Goal: Task Accomplishment & Management: Manage account settings

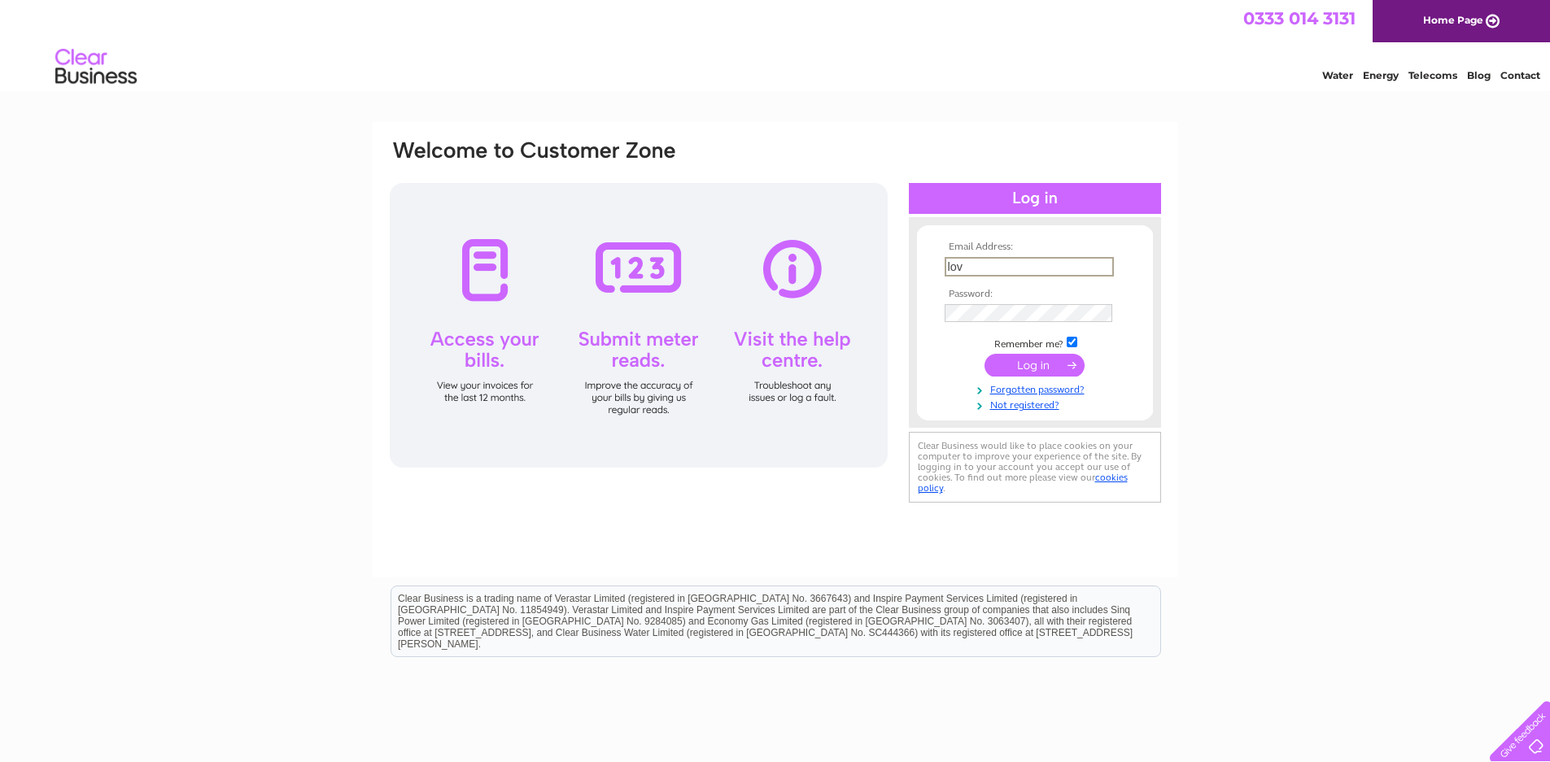
type input "[EMAIL_ADDRESS][DOMAIN_NAME]"
click at [1058, 365] on input "submit" at bounding box center [1034, 365] width 100 height 23
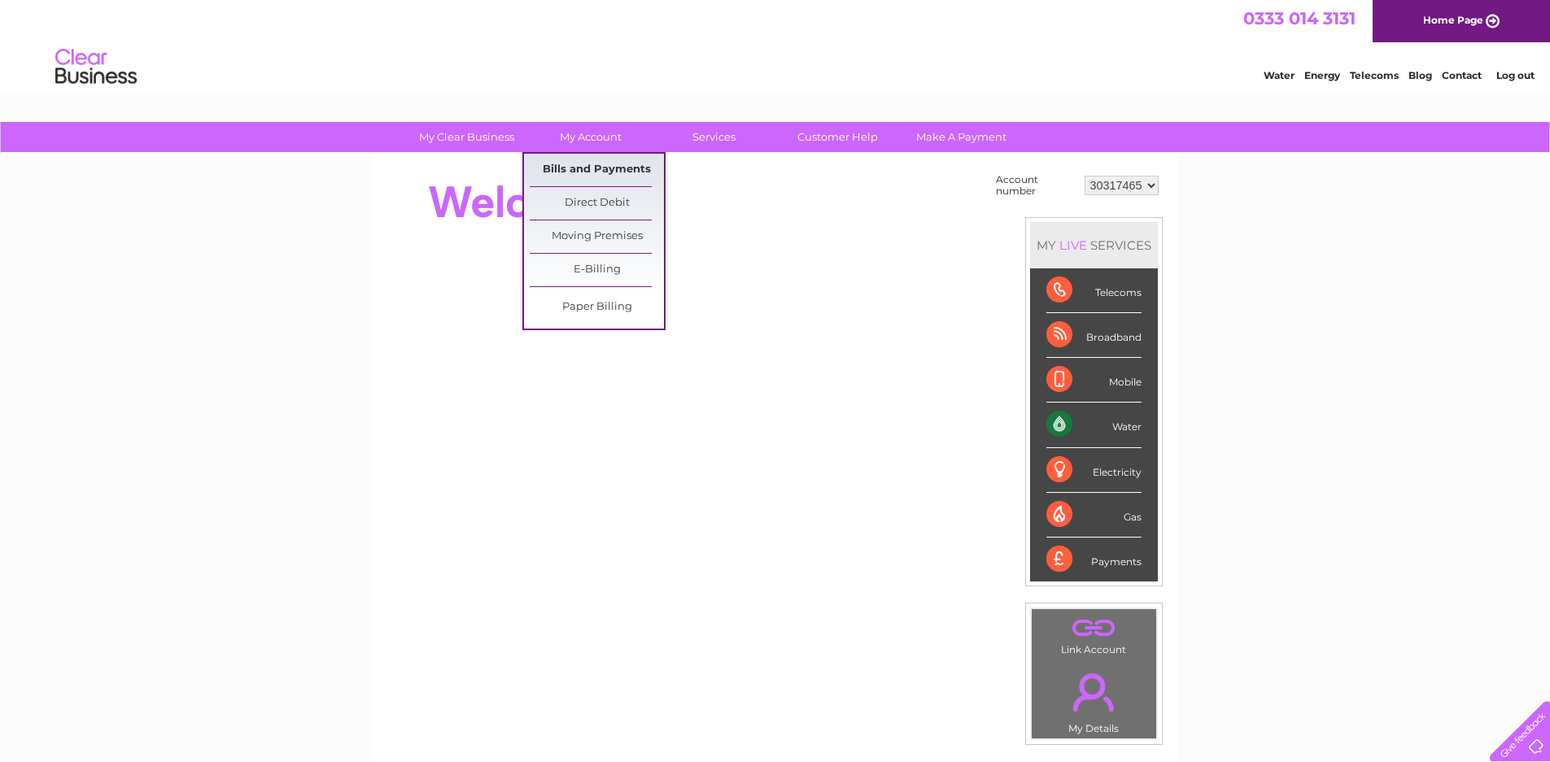
click at [578, 159] on link "Bills and Payments" at bounding box center [597, 170] width 134 height 33
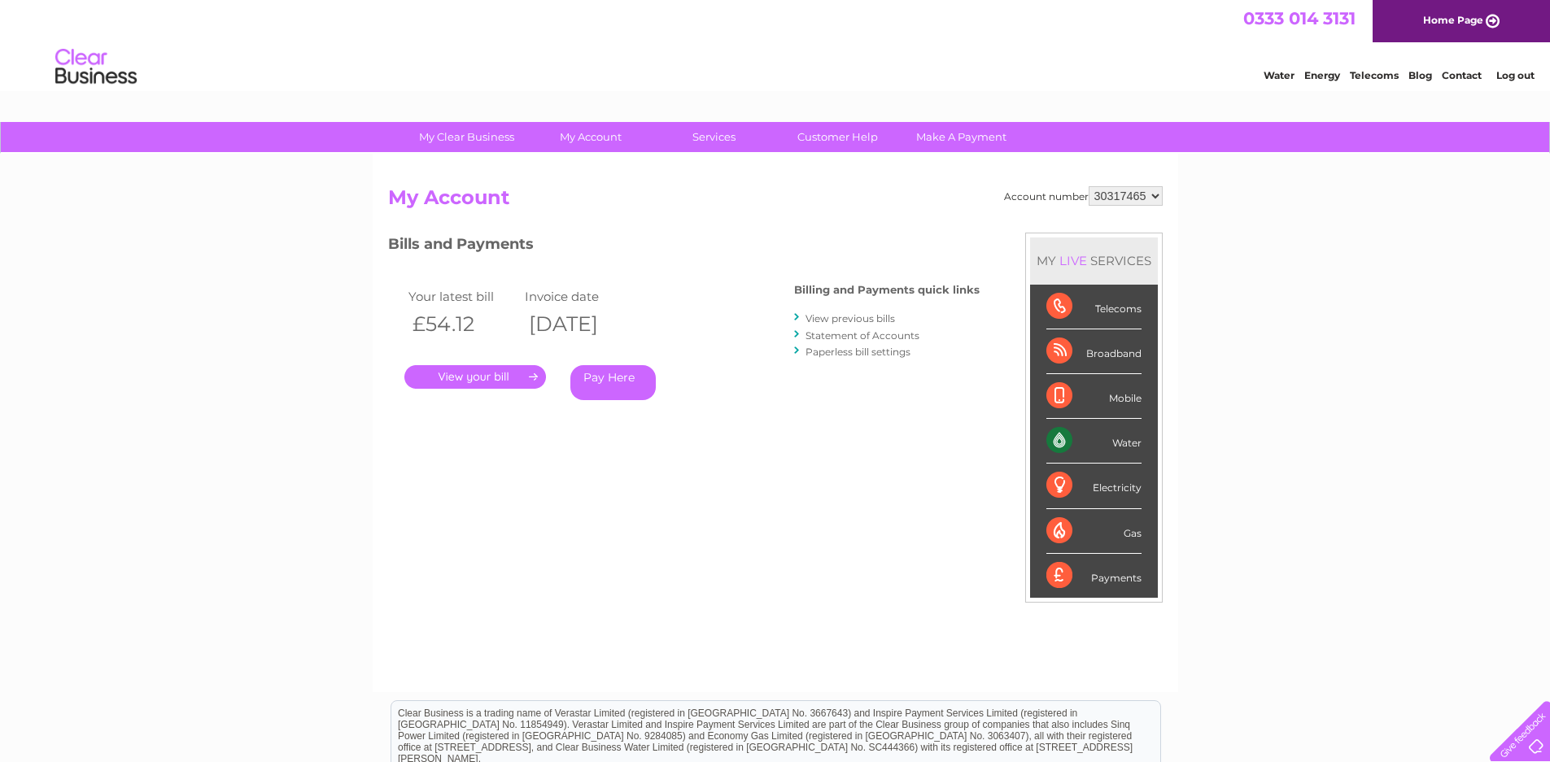
click at [496, 380] on link "." at bounding box center [475, 377] width 142 height 24
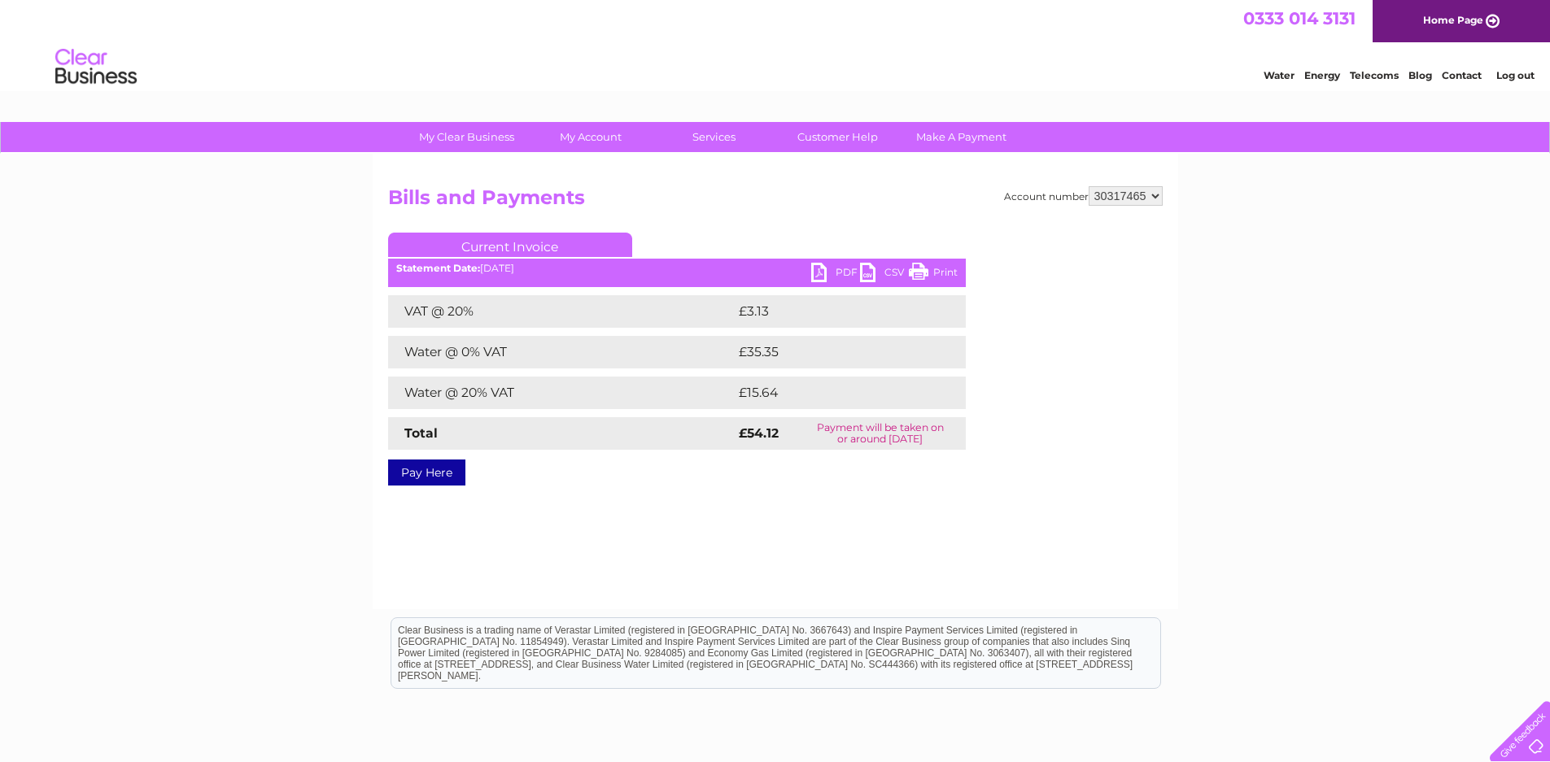
click at [826, 272] on link "PDF" at bounding box center [835, 275] width 49 height 24
click at [1526, 77] on link "Log out" at bounding box center [1515, 75] width 38 height 12
